Goal: Task Accomplishment & Management: Manage account settings

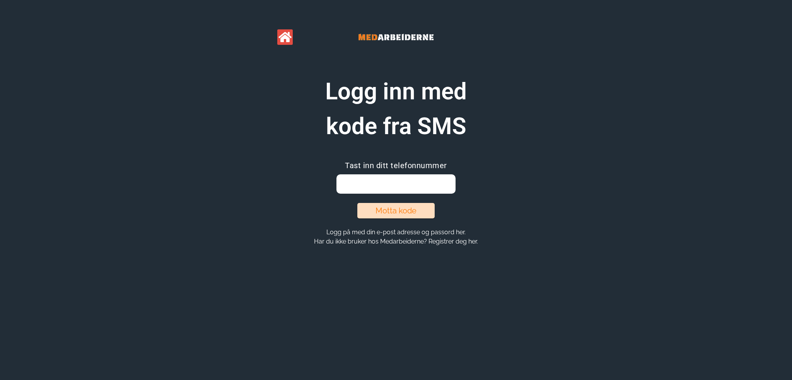
click at [390, 187] on input "email" at bounding box center [395, 183] width 119 height 19
type input "90520610"
click at [391, 208] on button "Motta kode" at bounding box center [395, 210] width 77 height 15
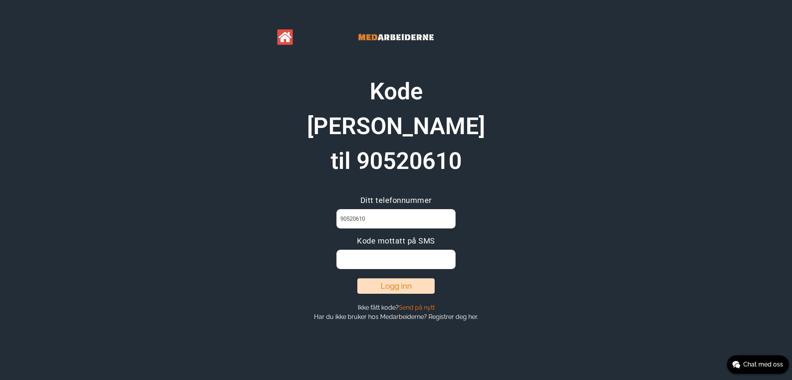
click at [394, 250] on input at bounding box center [395, 259] width 119 height 19
type input "Q2XM03WW"
click at [384, 278] on button "Logg inn" at bounding box center [395, 285] width 77 height 15
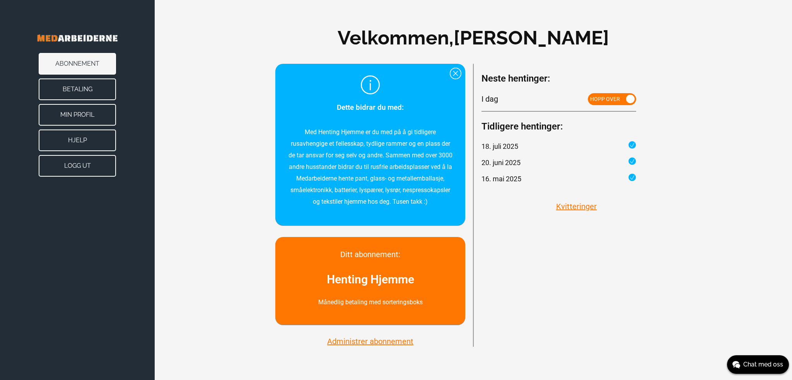
click at [626, 99] on span at bounding box center [630, 99] width 9 height 9
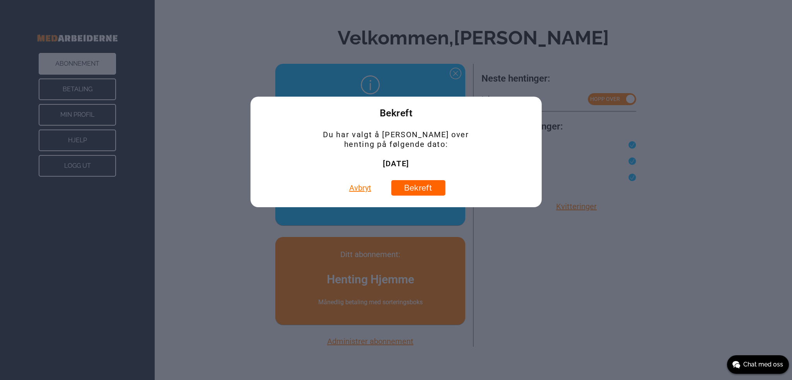
click at [414, 187] on button "Bekreft" at bounding box center [418, 187] width 54 height 15
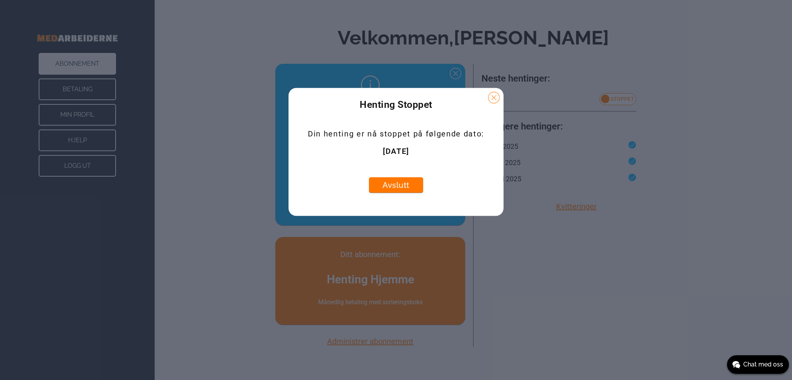
click at [495, 98] on button at bounding box center [494, 98] width 12 height 12
